Goal: Task Accomplishment & Management: Manage account settings

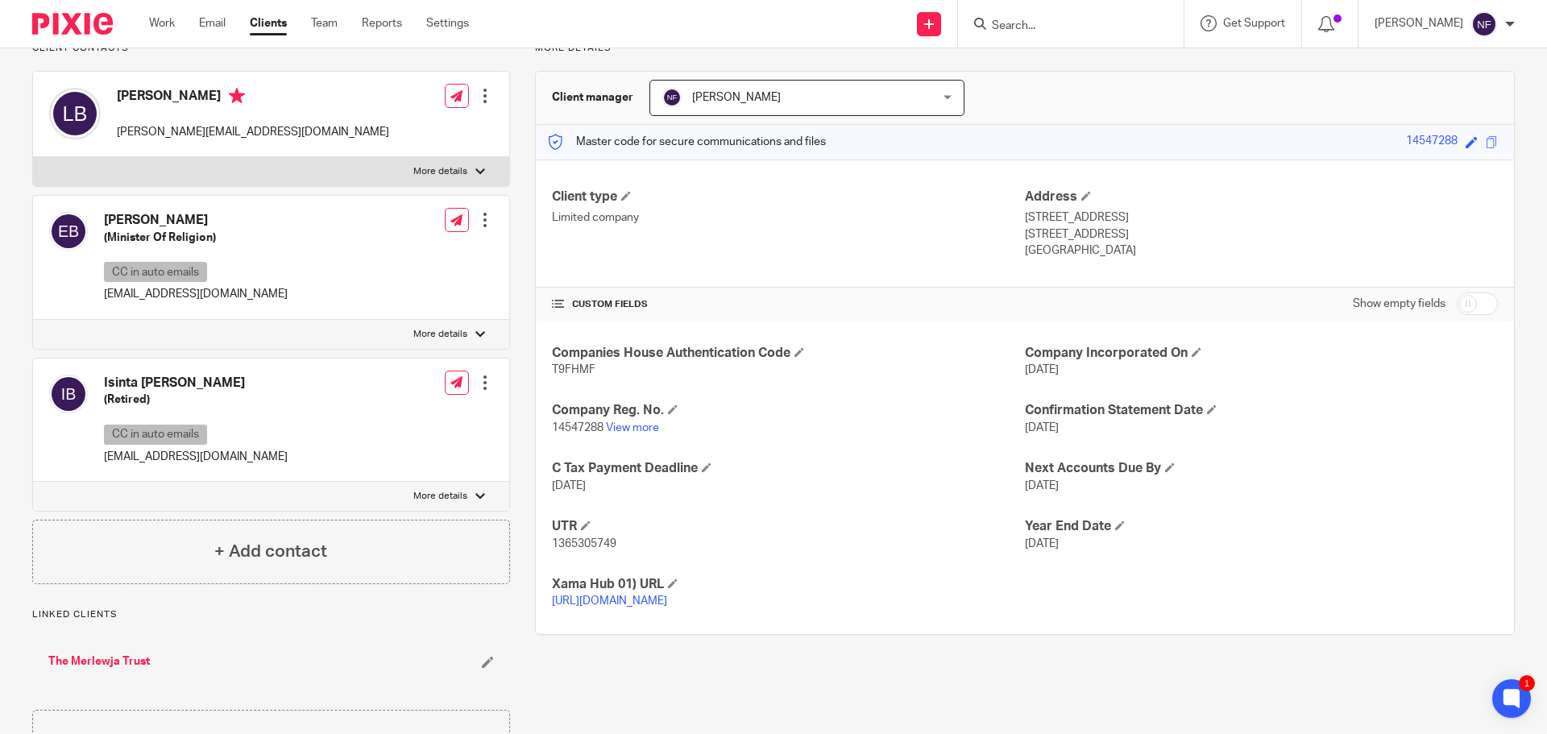
scroll to position [161, 0]
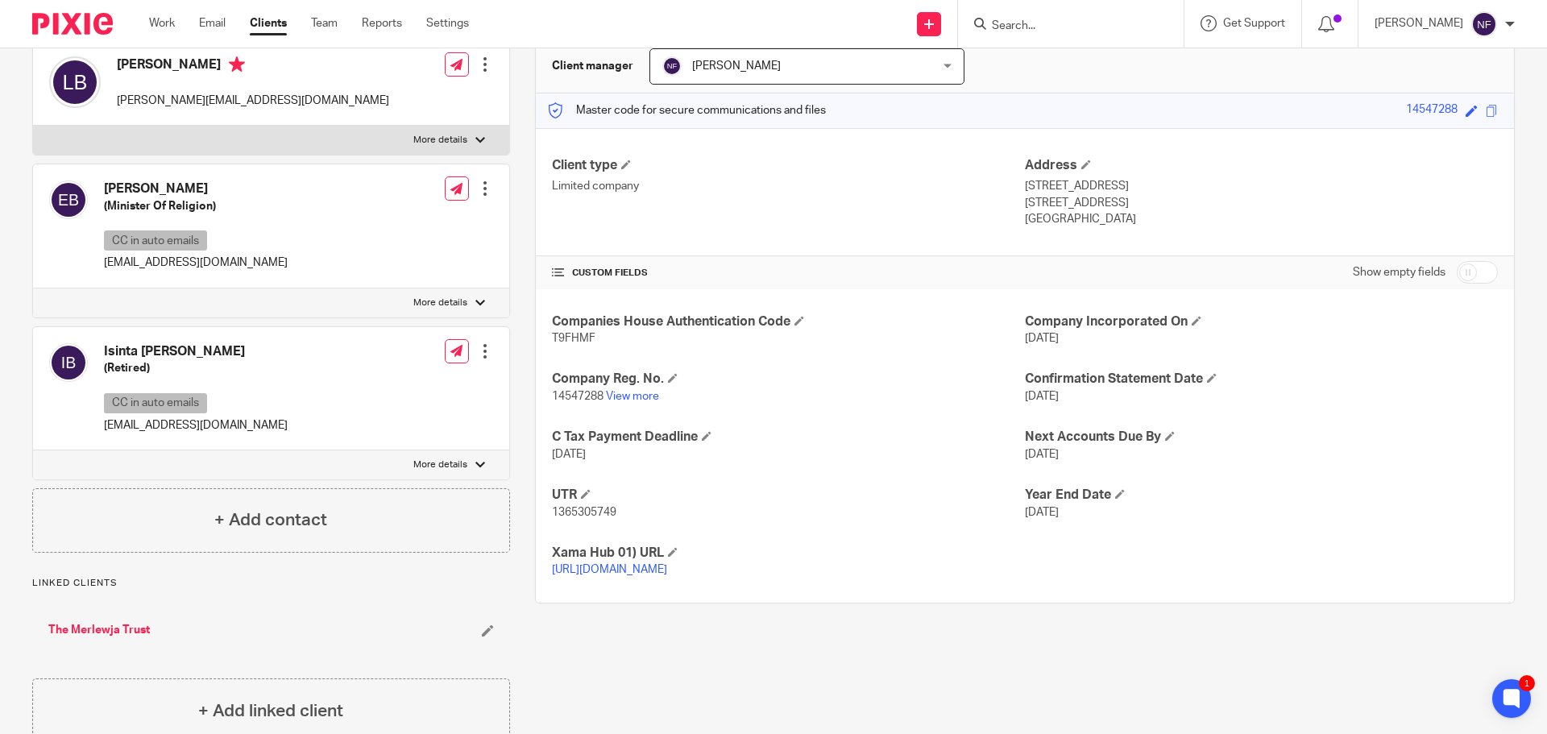
click at [986, 28] on icon at bounding box center [980, 24] width 12 height 12
click at [1033, 28] on input "Search" at bounding box center [1062, 26] width 145 height 15
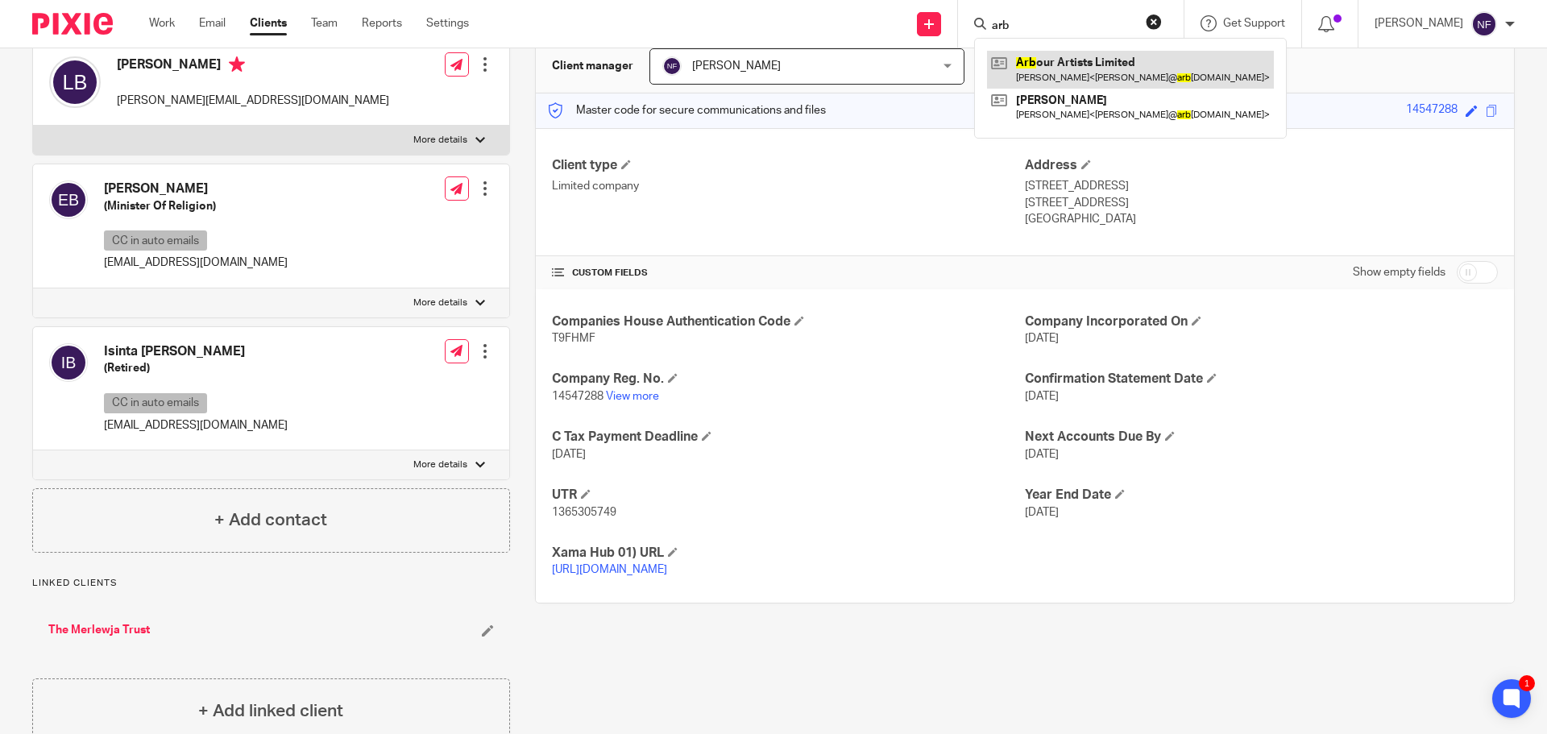
type input "arb"
click at [1154, 60] on link at bounding box center [1130, 69] width 287 height 37
click at [1101, 64] on link at bounding box center [1130, 69] width 287 height 37
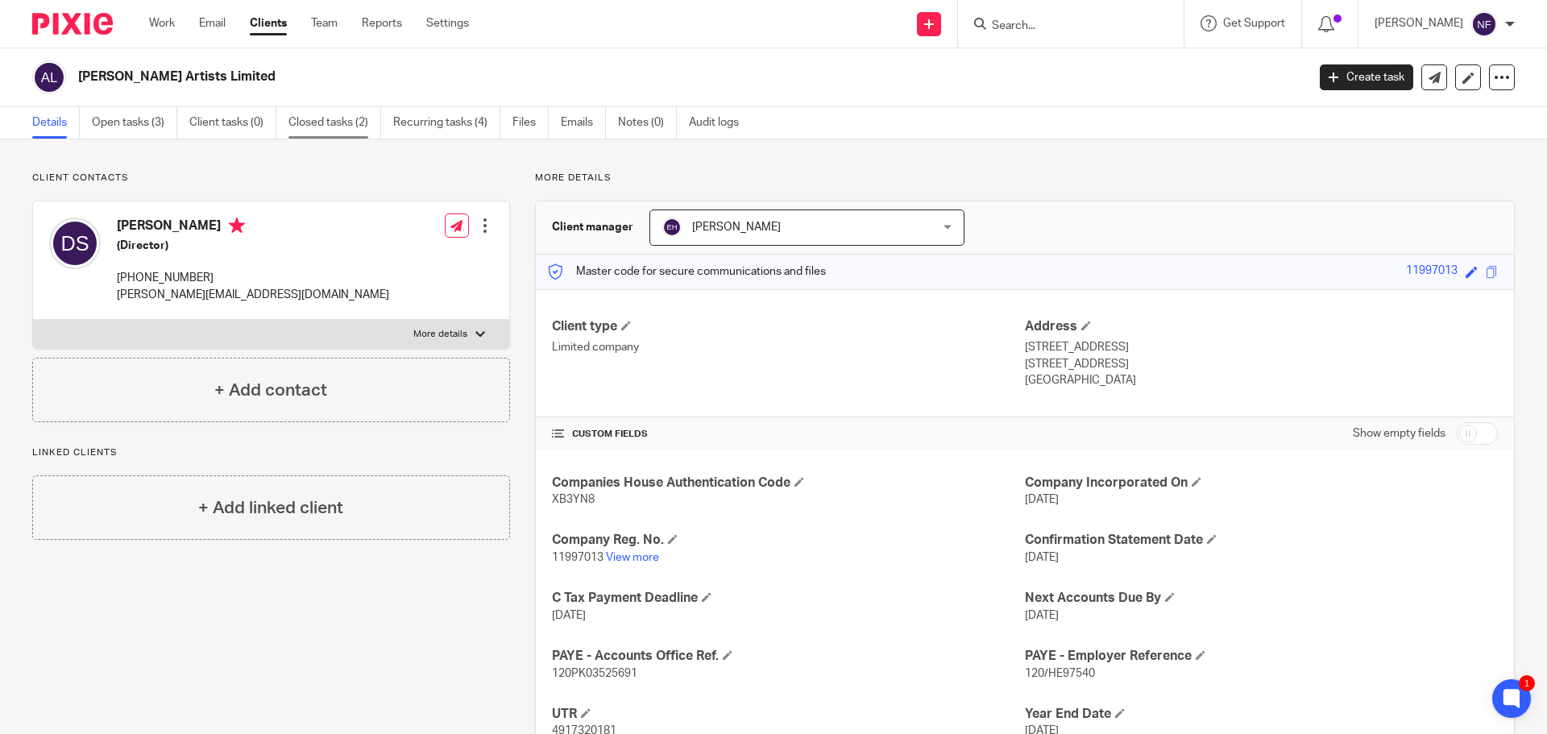
click at [330, 122] on link "Closed tasks (2)" at bounding box center [334, 122] width 93 height 31
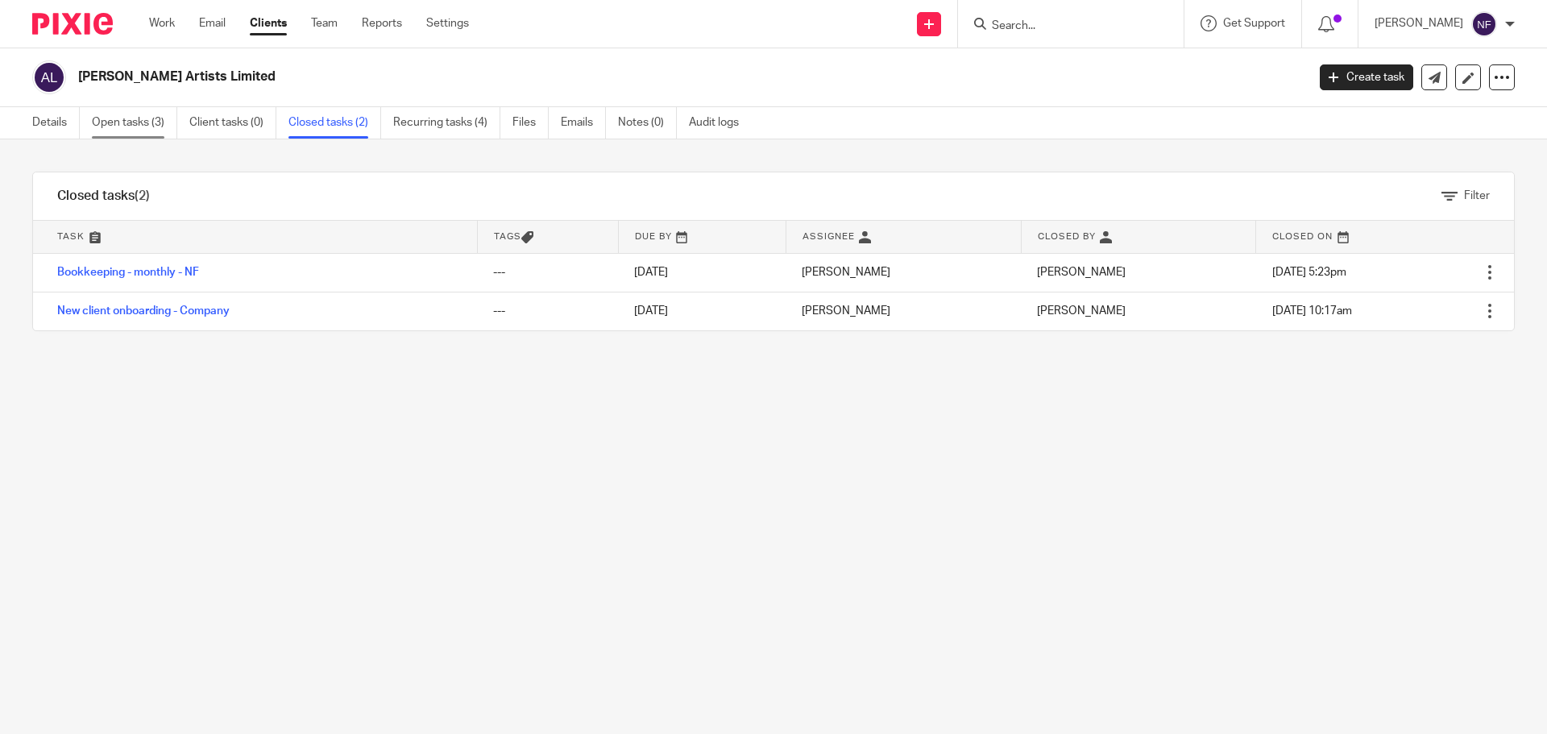
click at [113, 125] on link "Open tasks (3)" at bounding box center [134, 122] width 85 height 31
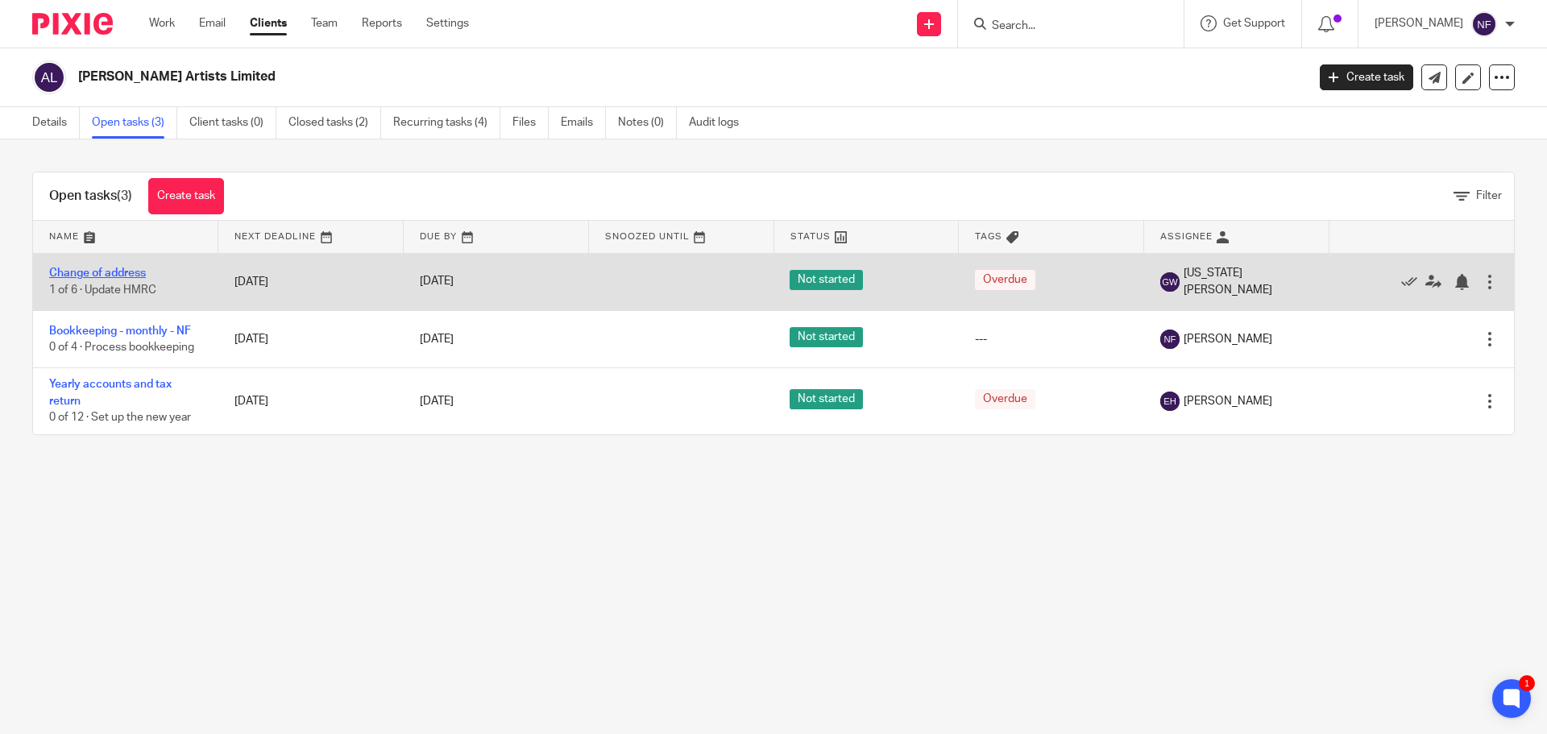
click at [125, 279] on link "Change of address" at bounding box center [97, 272] width 97 height 11
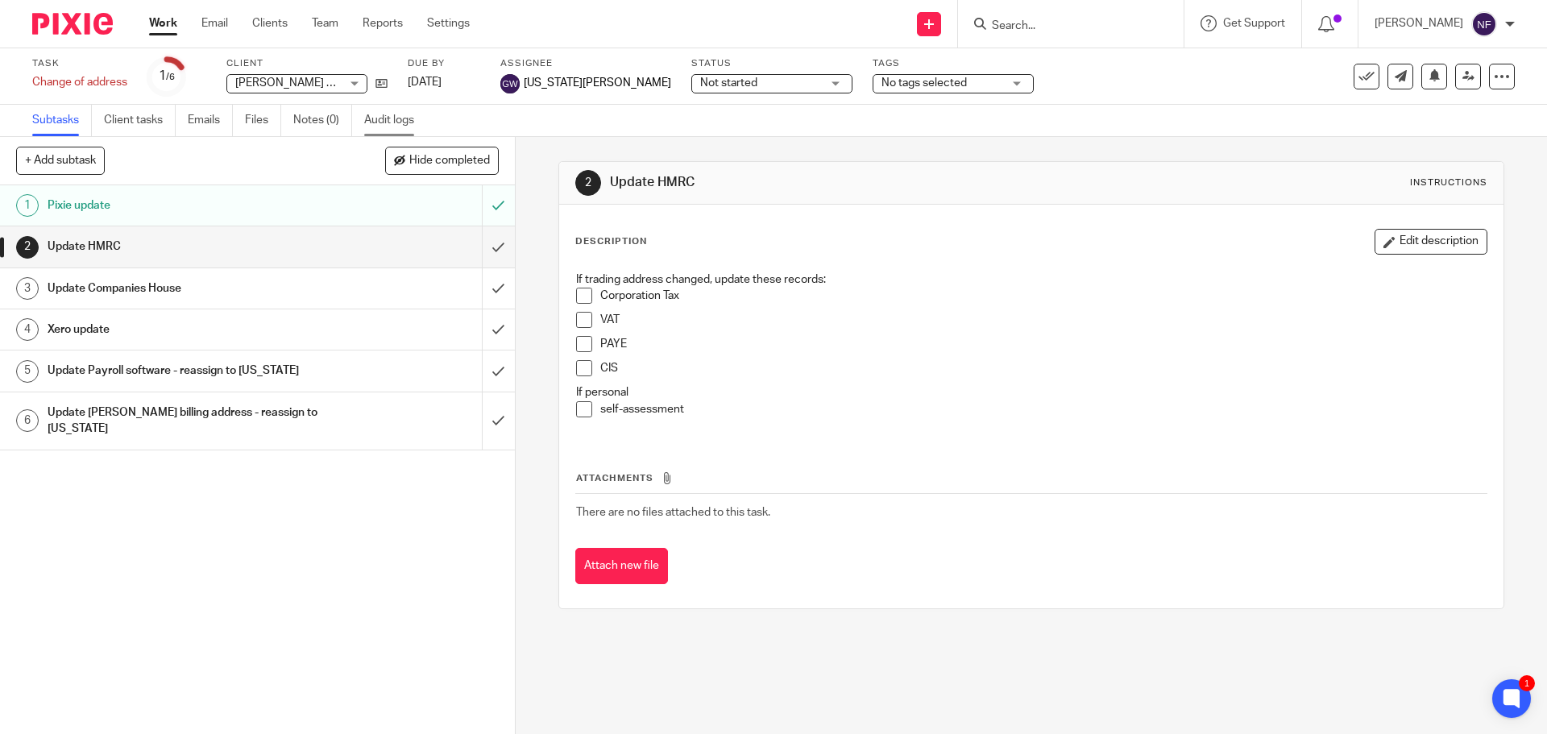
click at [383, 117] on link "Audit logs" at bounding box center [395, 120] width 62 height 31
